Goal: Task Accomplishment & Management: Use online tool/utility

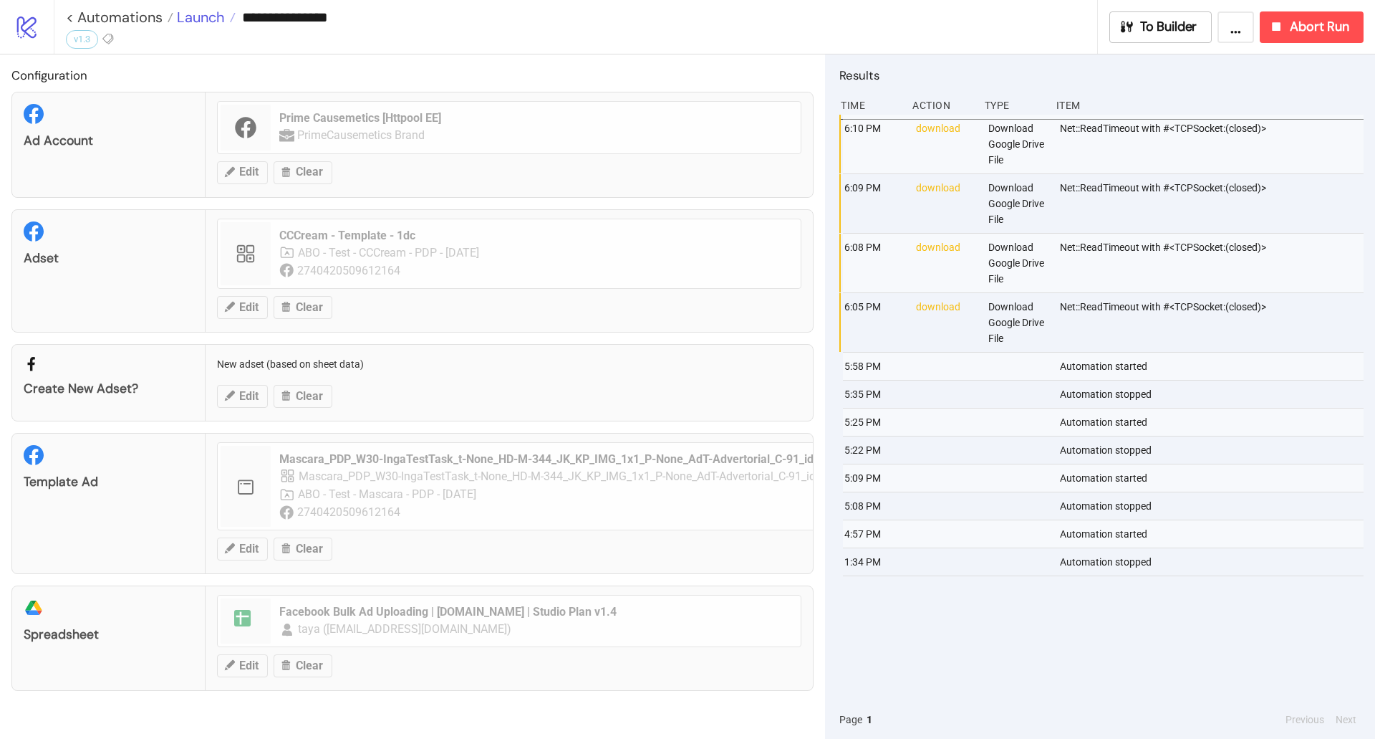
click at [203, 15] on span "Launch" at bounding box center [199, 17] width 52 height 19
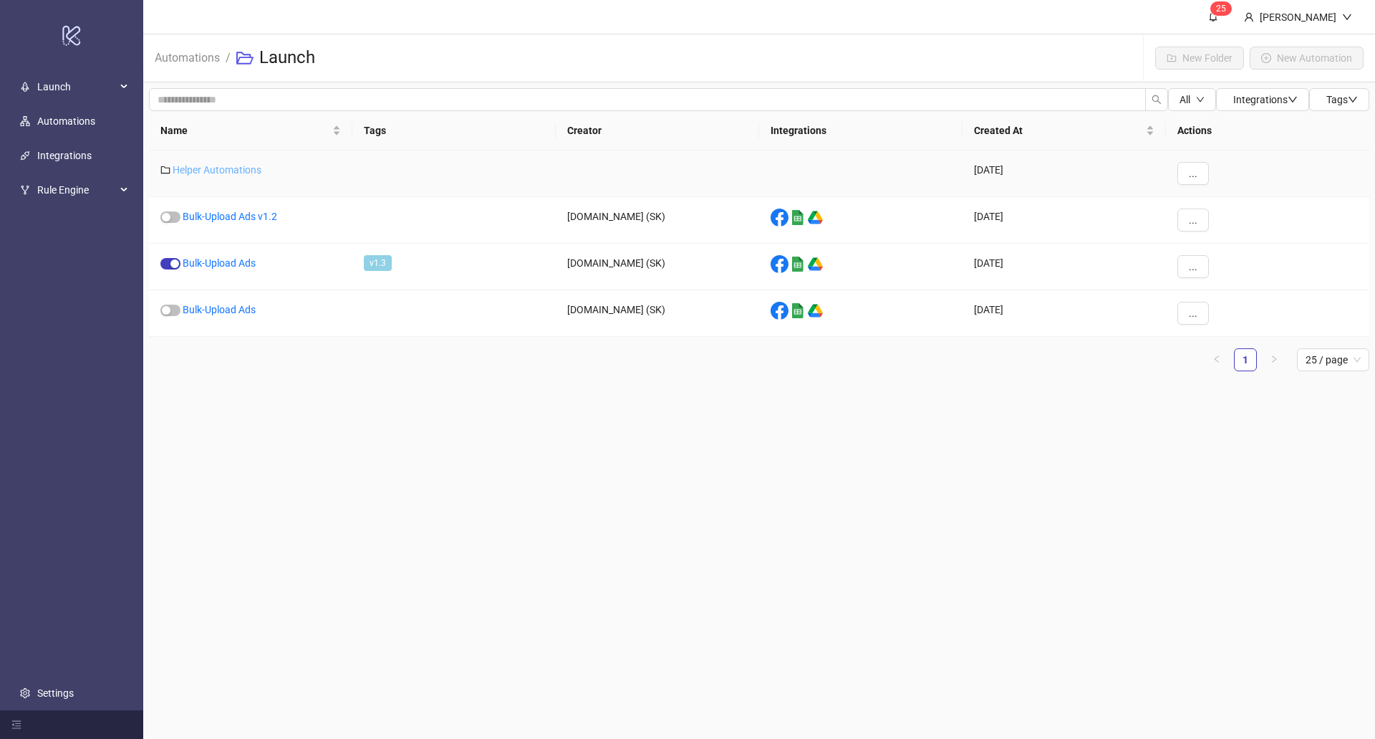
click at [241, 165] on link "Helper Automations" at bounding box center [217, 169] width 89 height 11
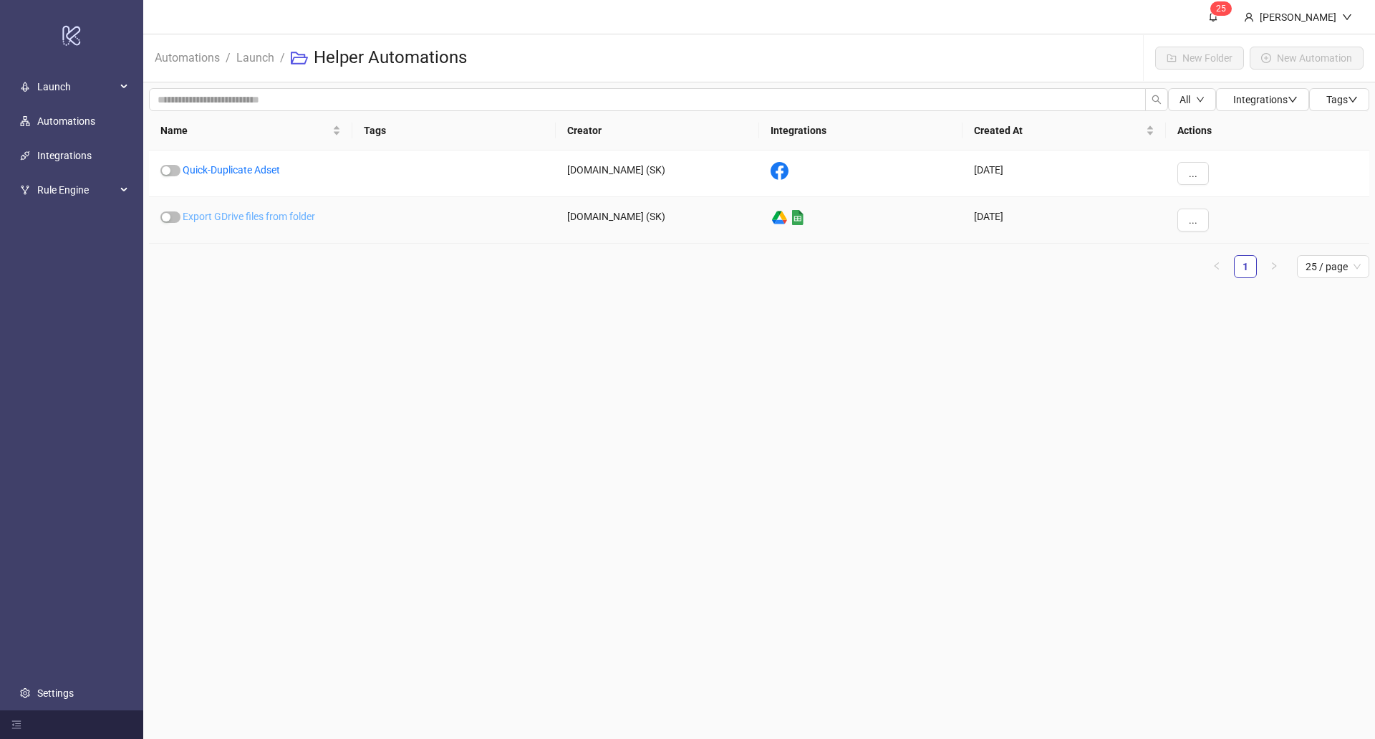
click at [251, 213] on link "Export GDrive files from folder" at bounding box center [249, 216] width 133 height 11
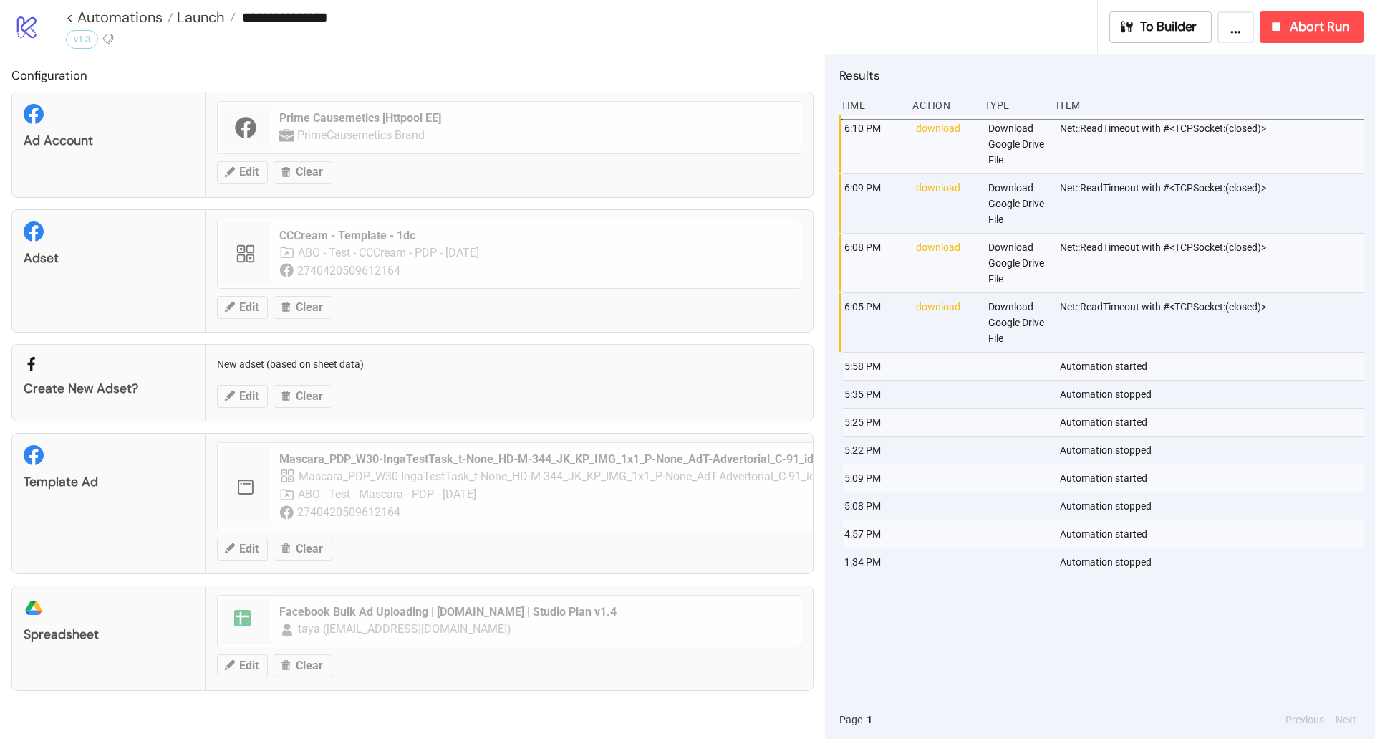
type input "**********"
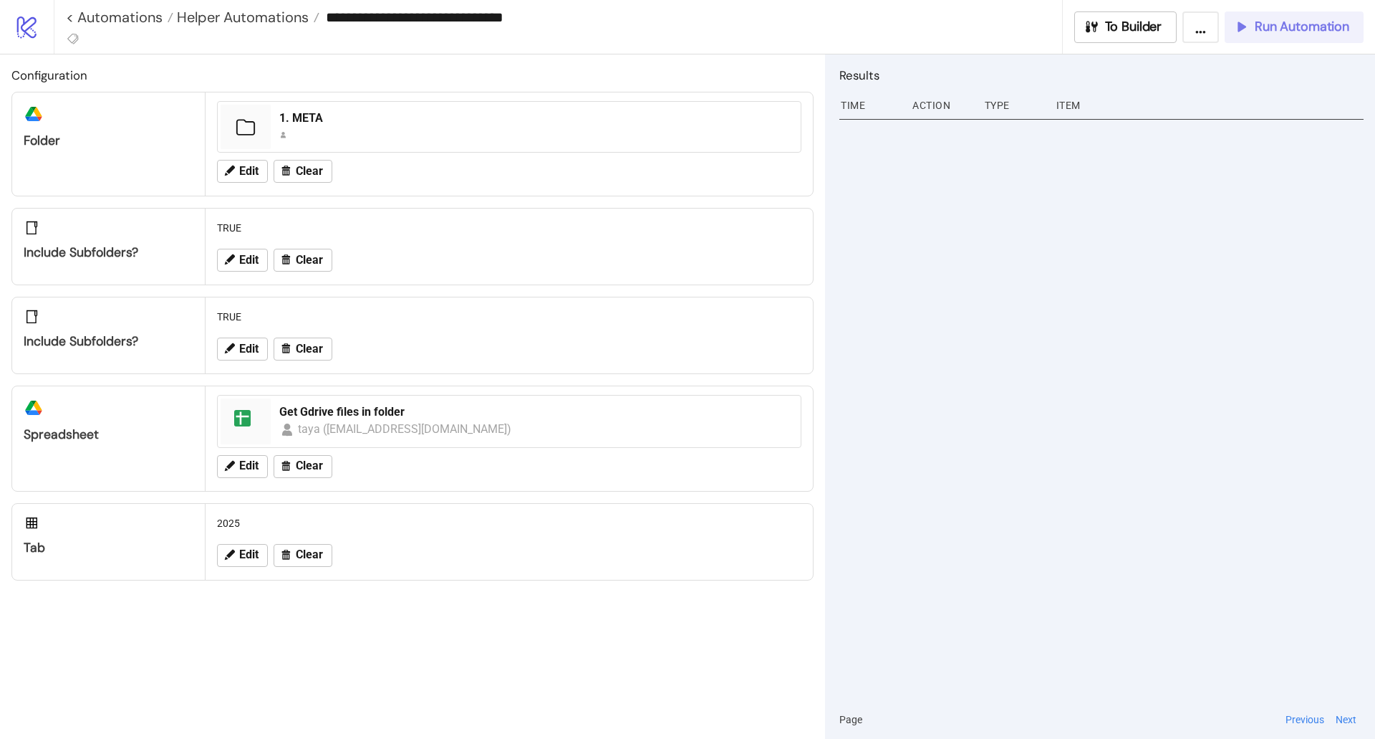
click at [1307, 19] on span "Run Automation" at bounding box center [1302, 27] width 95 height 16
click at [302, 24] on span "Helper Automations" at bounding box center [240, 17] width 135 height 19
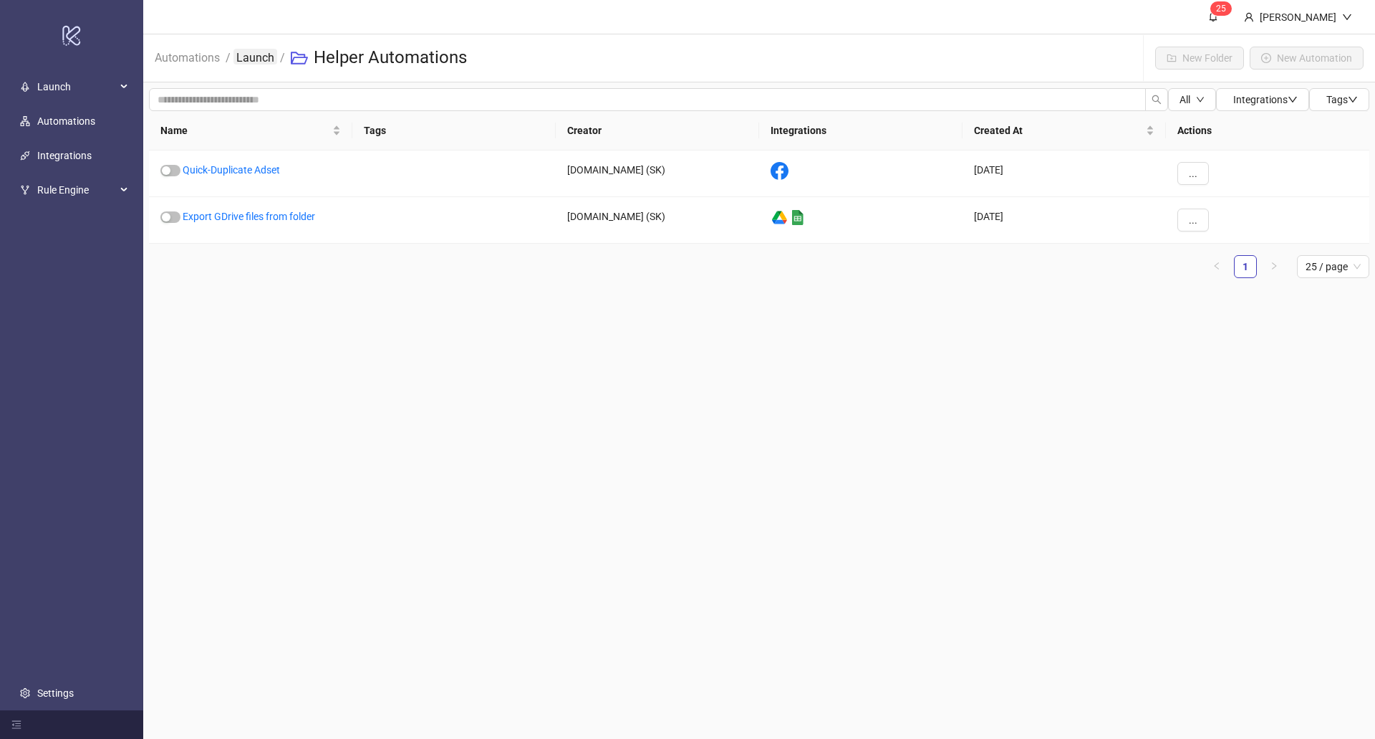
click at [256, 57] on link "Launch" at bounding box center [256, 57] width 44 height 16
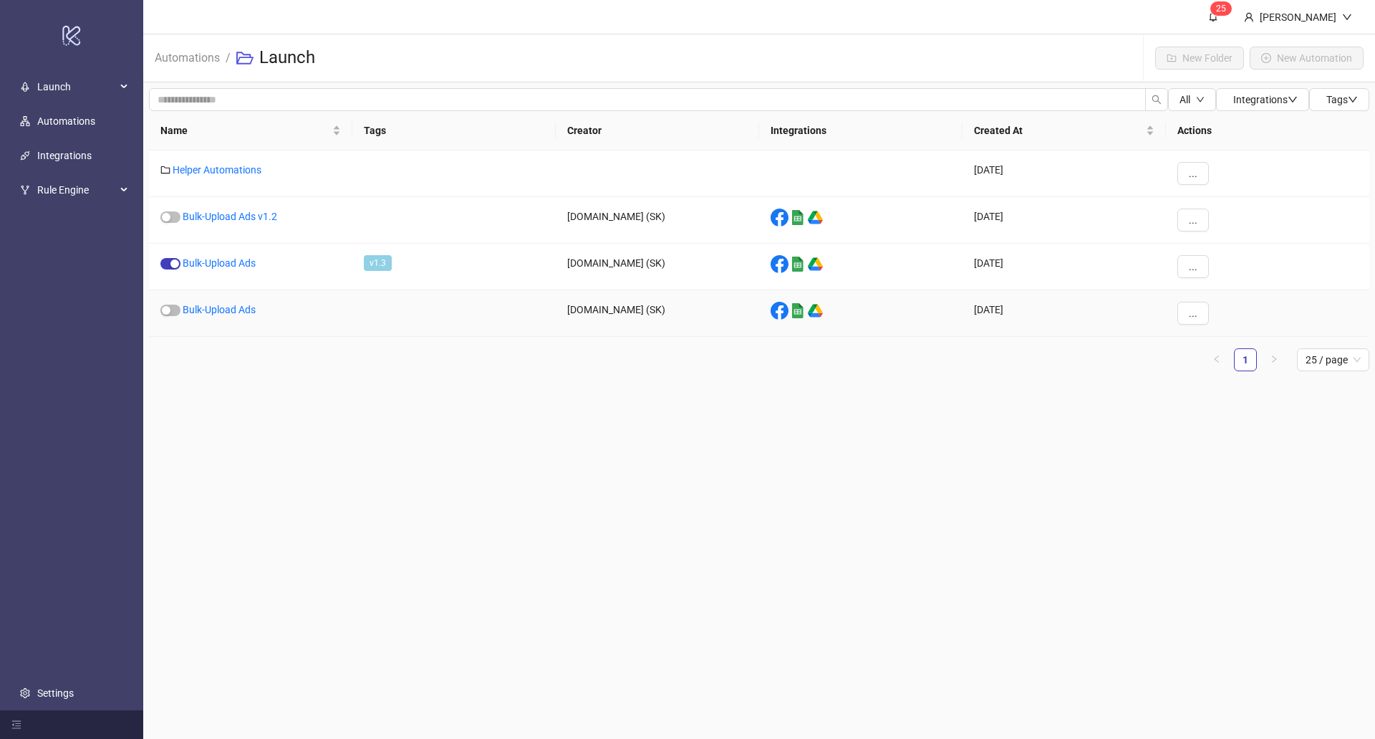
drag, startPoint x: 236, startPoint y: 307, endPoint x: 223, endPoint y: 272, distance: 37.0
click at [224, 273] on div "Bulk-Upload Ads" at bounding box center [250, 267] width 203 height 47
click at [221, 269] on div "Bulk-Upload Ads" at bounding box center [250, 267] width 203 height 47
click at [217, 255] on div "Bulk-Upload Ads" at bounding box center [250, 267] width 203 height 47
click at [215, 259] on link "Bulk-Upload Ads" at bounding box center [219, 262] width 73 height 11
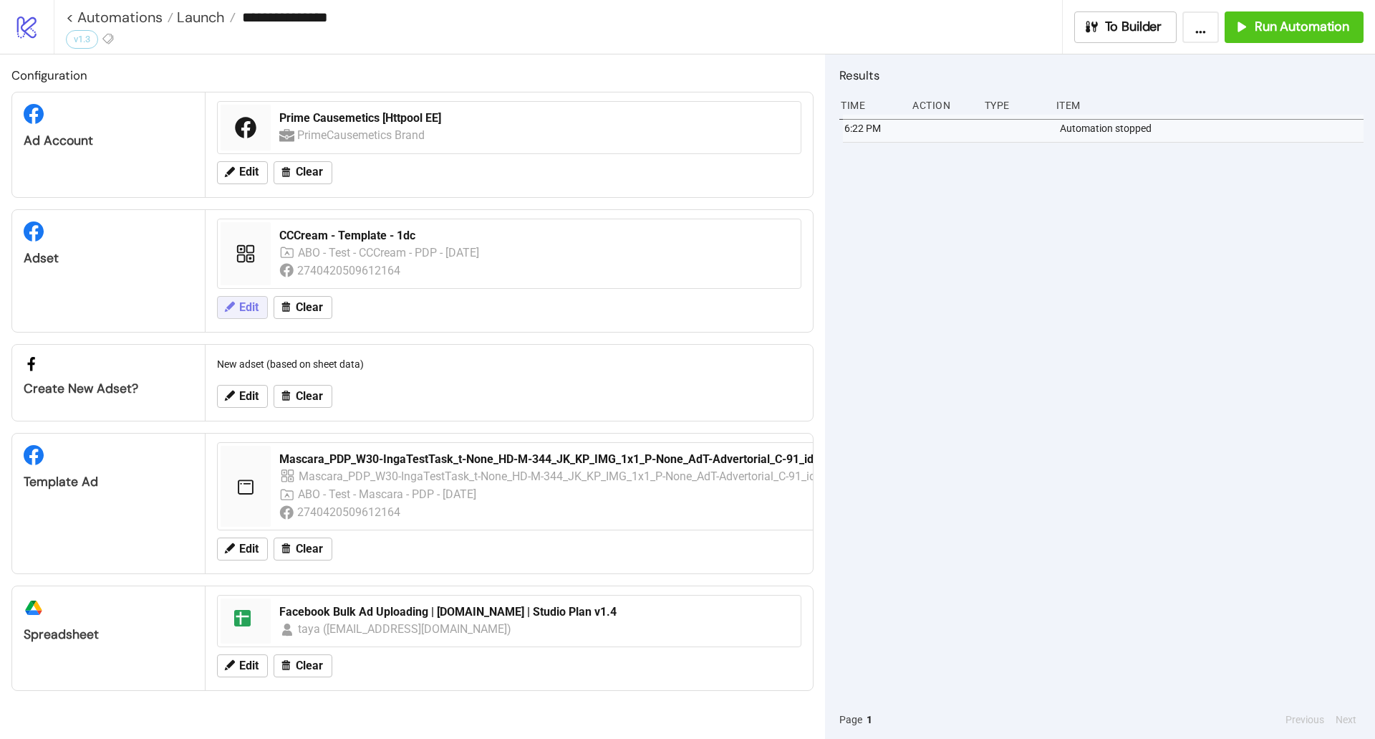
click at [251, 312] on span "Edit" at bounding box center [248, 307] width 19 height 13
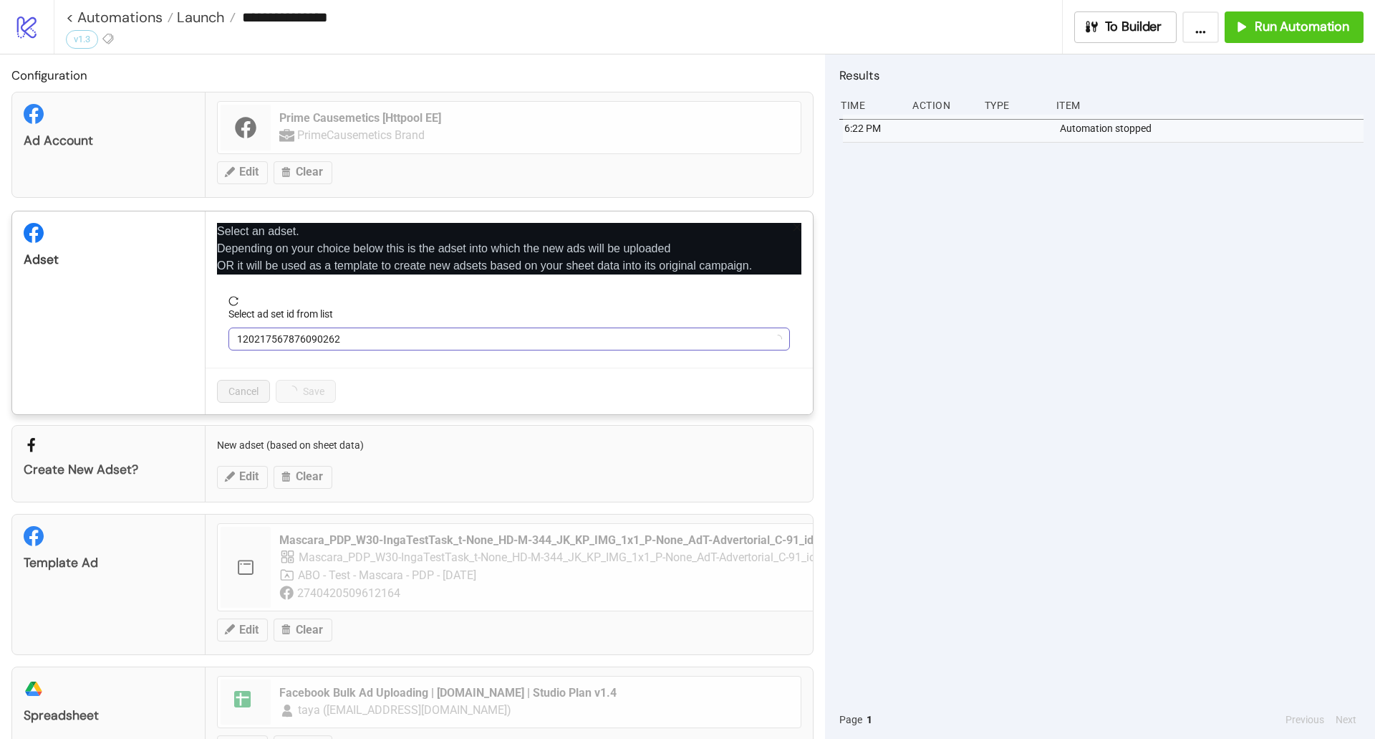
click at [275, 337] on span "120217567876090262" at bounding box center [509, 338] width 544 height 21
click at [274, 442] on span "Refresh" at bounding box center [278, 444] width 34 height 11
click at [271, 337] on span "CCCream - Template - 1dc" at bounding box center [509, 338] width 544 height 21
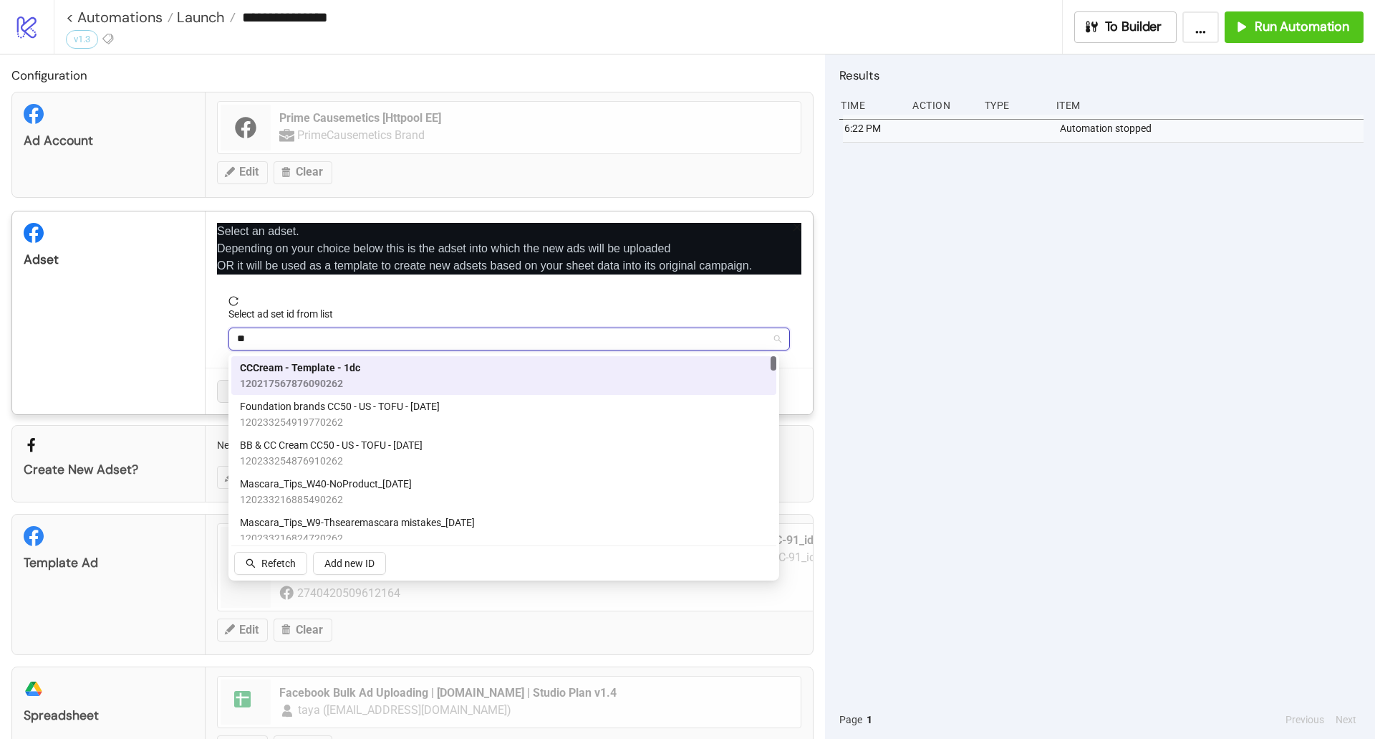
type input "***"
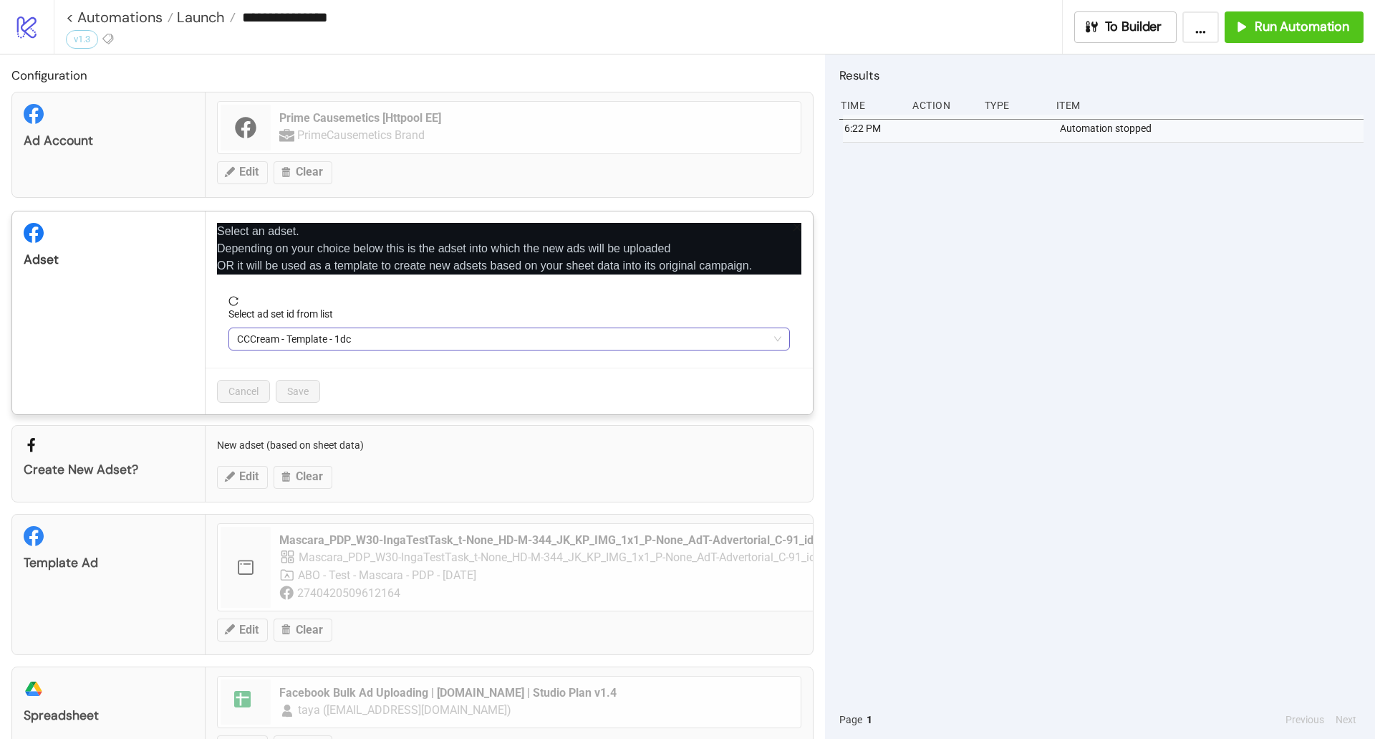
click at [265, 339] on span "CCCream - Template - 1dc" at bounding box center [509, 338] width 544 height 21
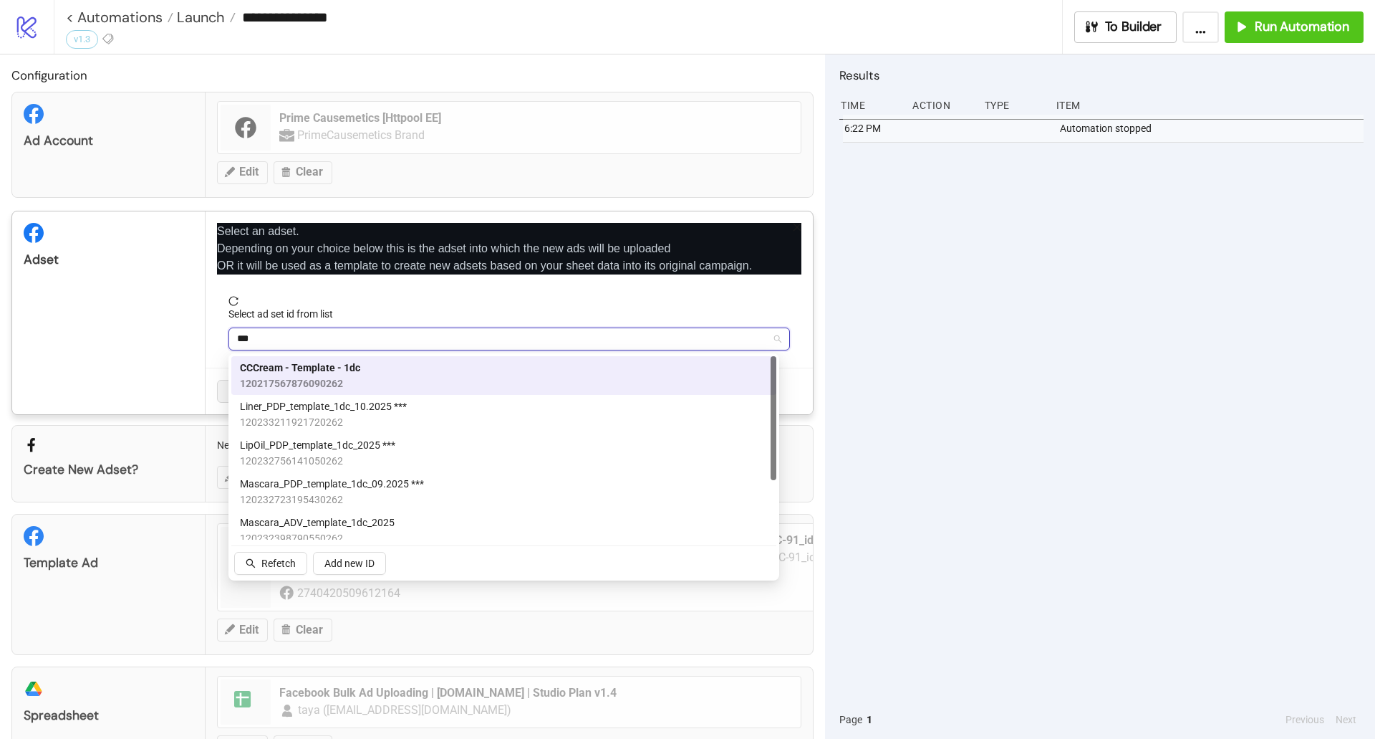
type input "****"
click at [340, 481] on span "Mascara_PDP_template_1dc_09.2025 ***" at bounding box center [332, 484] width 184 height 16
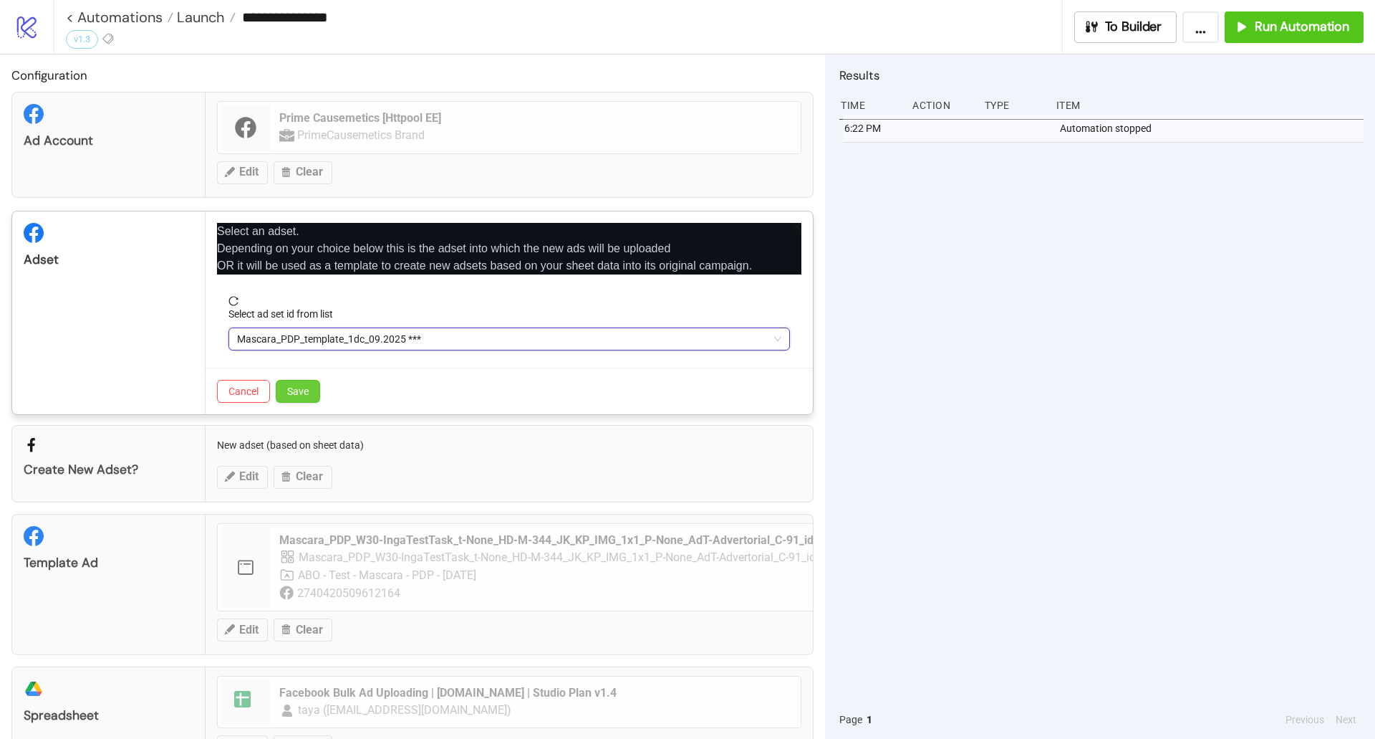
click at [318, 389] on button "Save" at bounding box center [298, 391] width 44 height 23
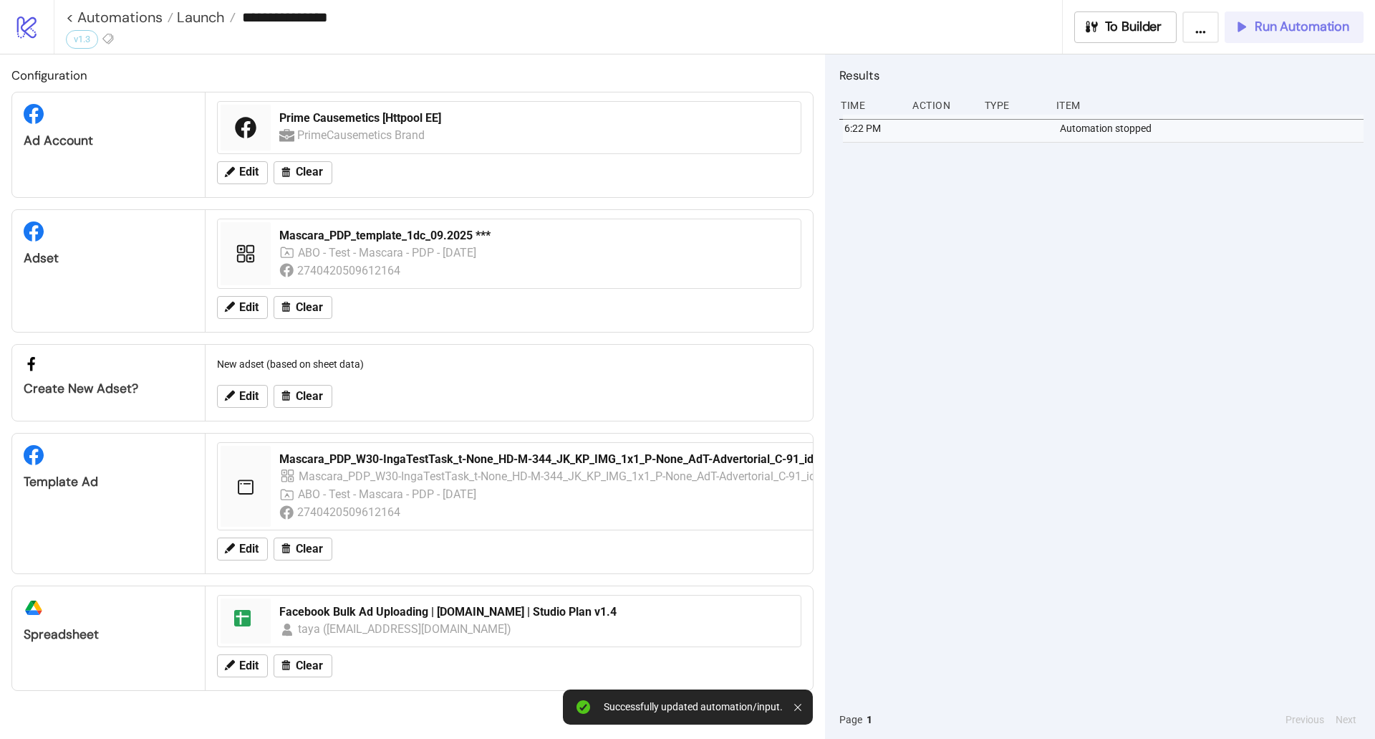
click at [1289, 39] on button "Run Automation" at bounding box center [1294, 27] width 139 height 32
